Goal: Check status: Check status

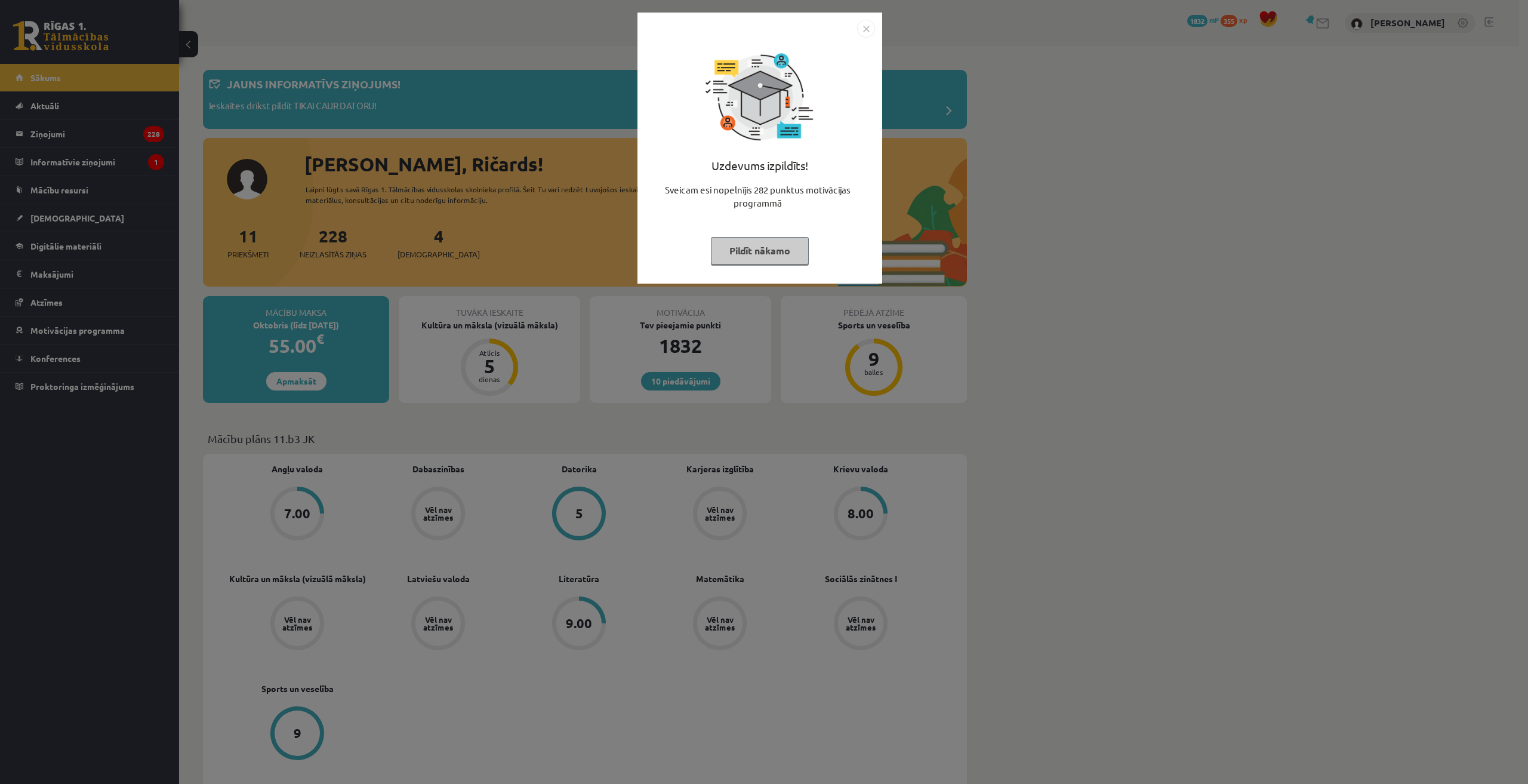
drag, startPoint x: 498, startPoint y: 272, endPoint x: 466, endPoint y: 273, distance: 32.0
click at [498, 272] on div "Uzdevums izpildīts! Sveicam esi nopelnījis 282 punktus motivācijas programmā Pi…" at bounding box center [764, 392] width 1528 height 784
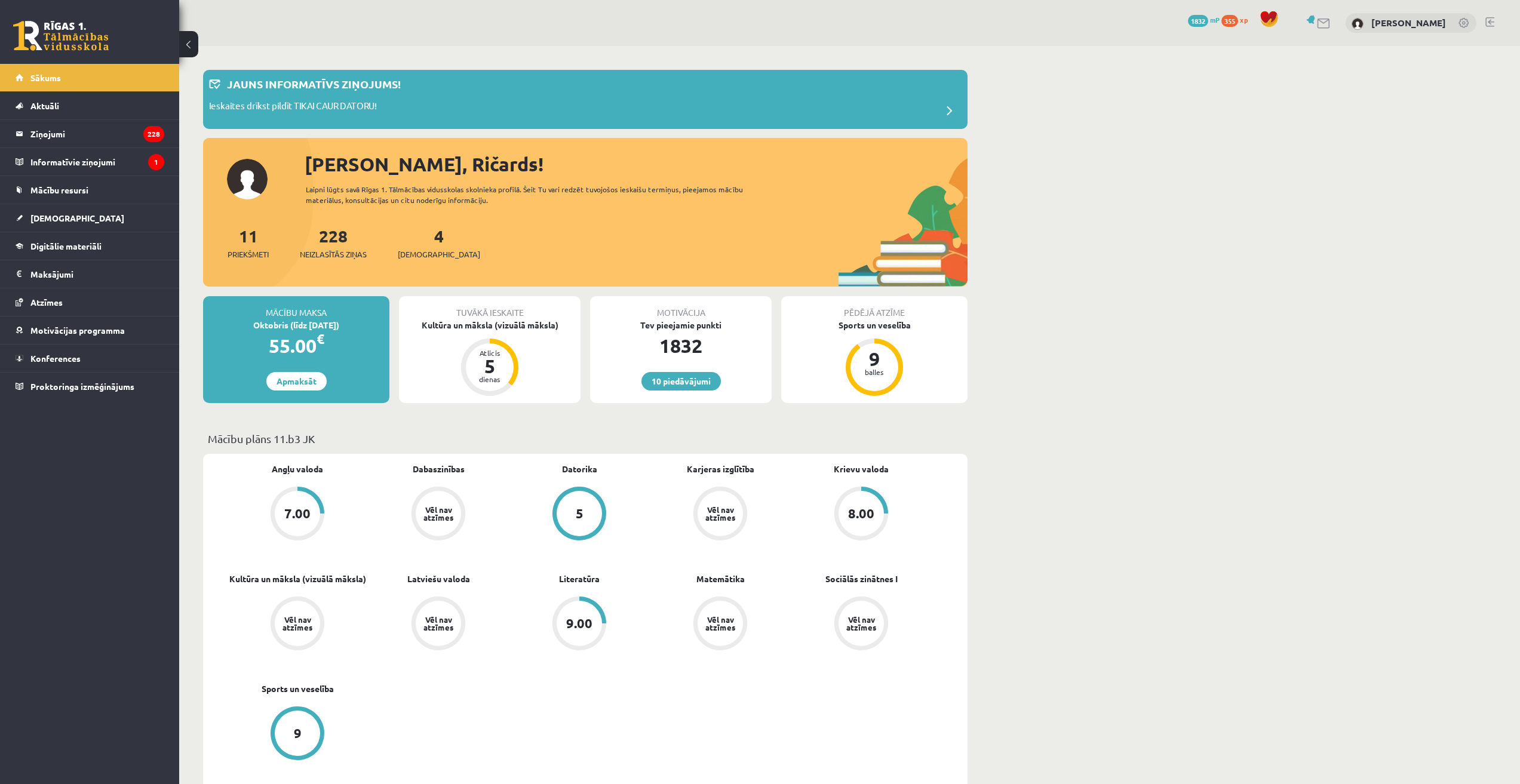
drag, startPoint x: 300, startPoint y: 320, endPoint x: 364, endPoint y: 324, distance: 64.1
click at [362, 324] on div "Oktobris (līdz [DATE])" at bounding box center [296, 325] width 186 height 12
click at [380, 358] on div "55.00 €" at bounding box center [296, 345] width 186 height 29
click at [485, 326] on div "Kultūra un māksla (vizuālā māksla)" at bounding box center [490, 325] width 181 height 12
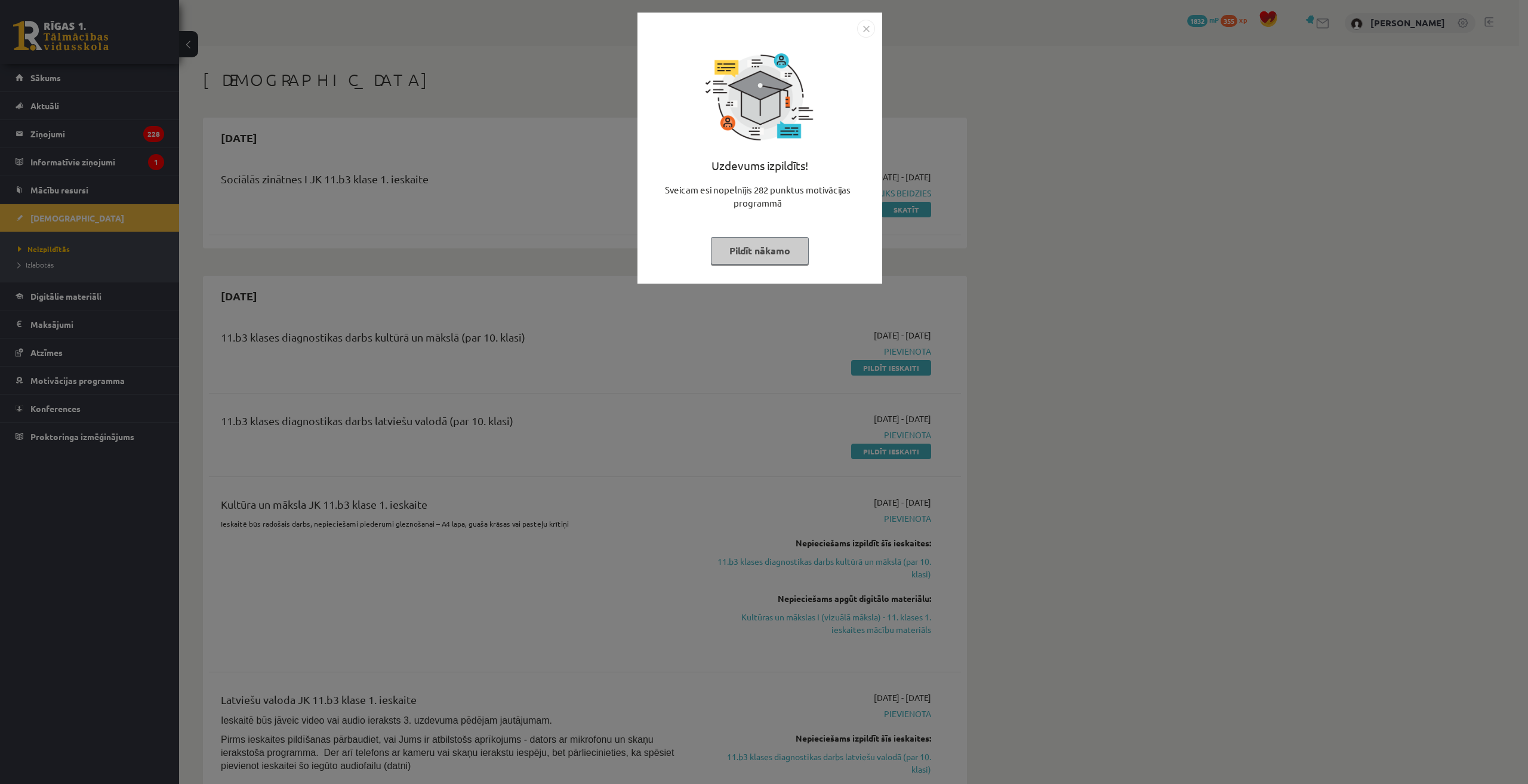
click at [482, 321] on div "Uzdevums izpildīts! Sveicam esi nopelnījis 282 punktus motivācijas programmā Pi…" at bounding box center [764, 392] width 1528 height 784
